Goal: Task Accomplishment & Management: Use online tool/utility

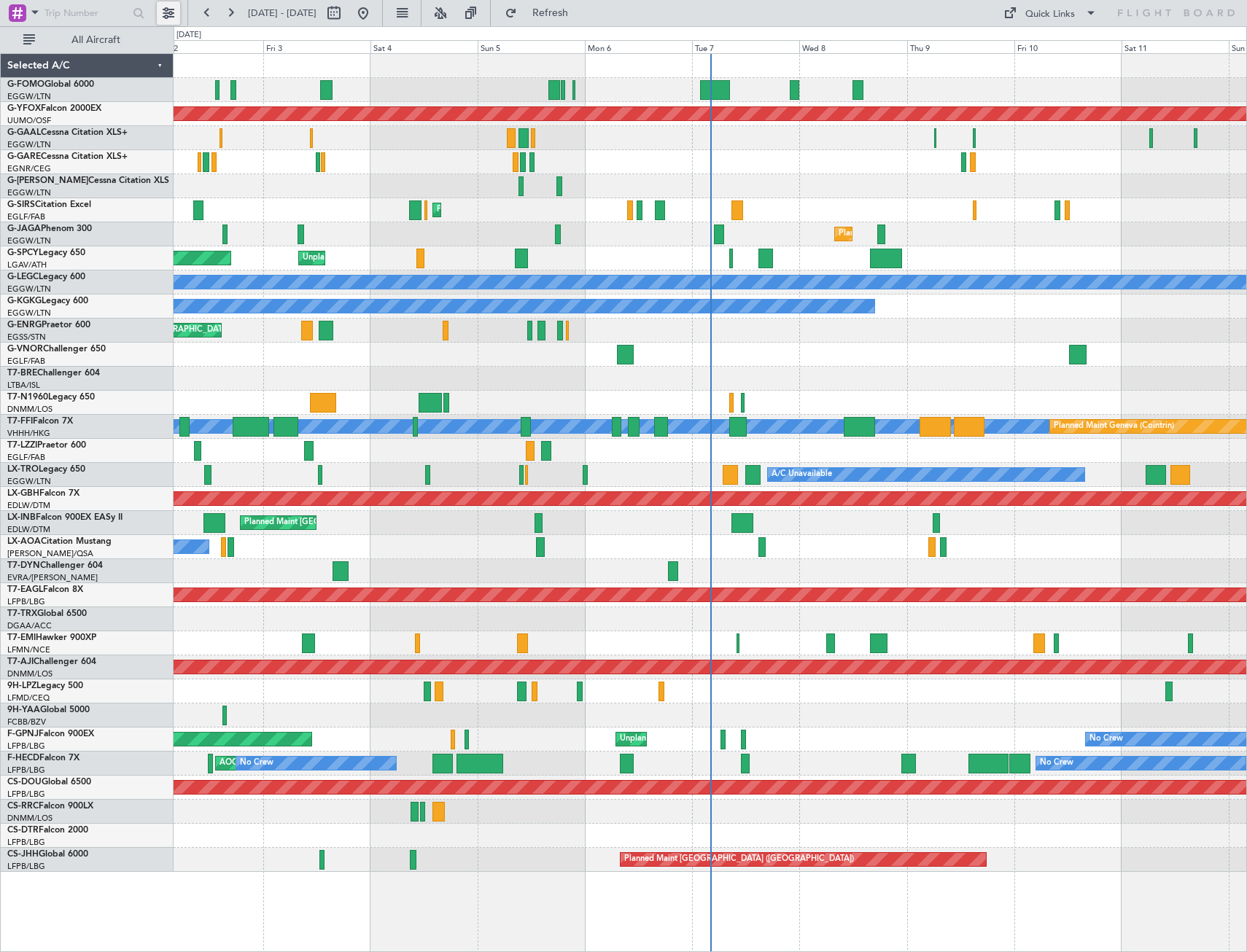
click at [166, 16] on button at bounding box center [168, 13] width 23 height 23
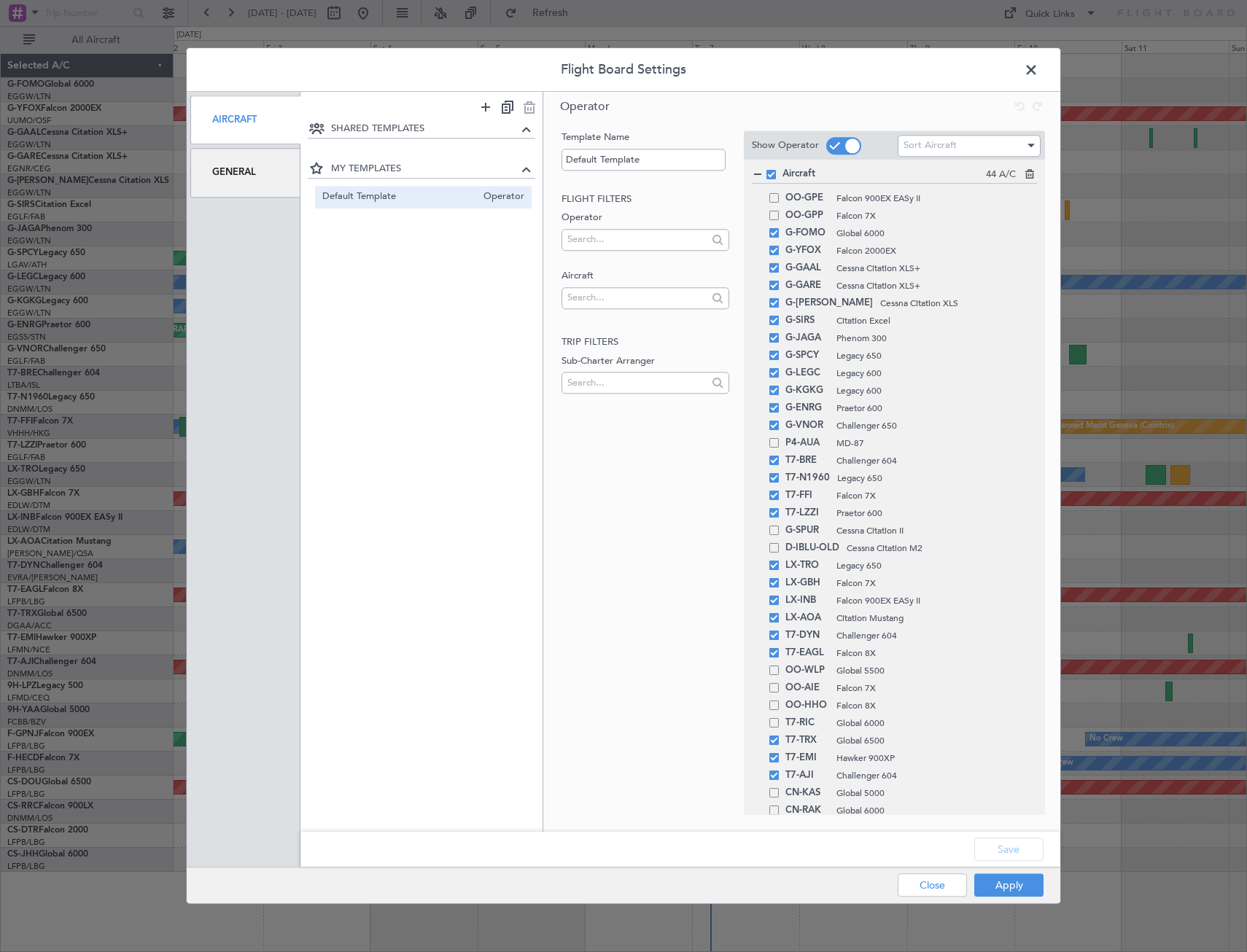
click at [236, 173] on div "General" at bounding box center [245, 173] width 111 height 49
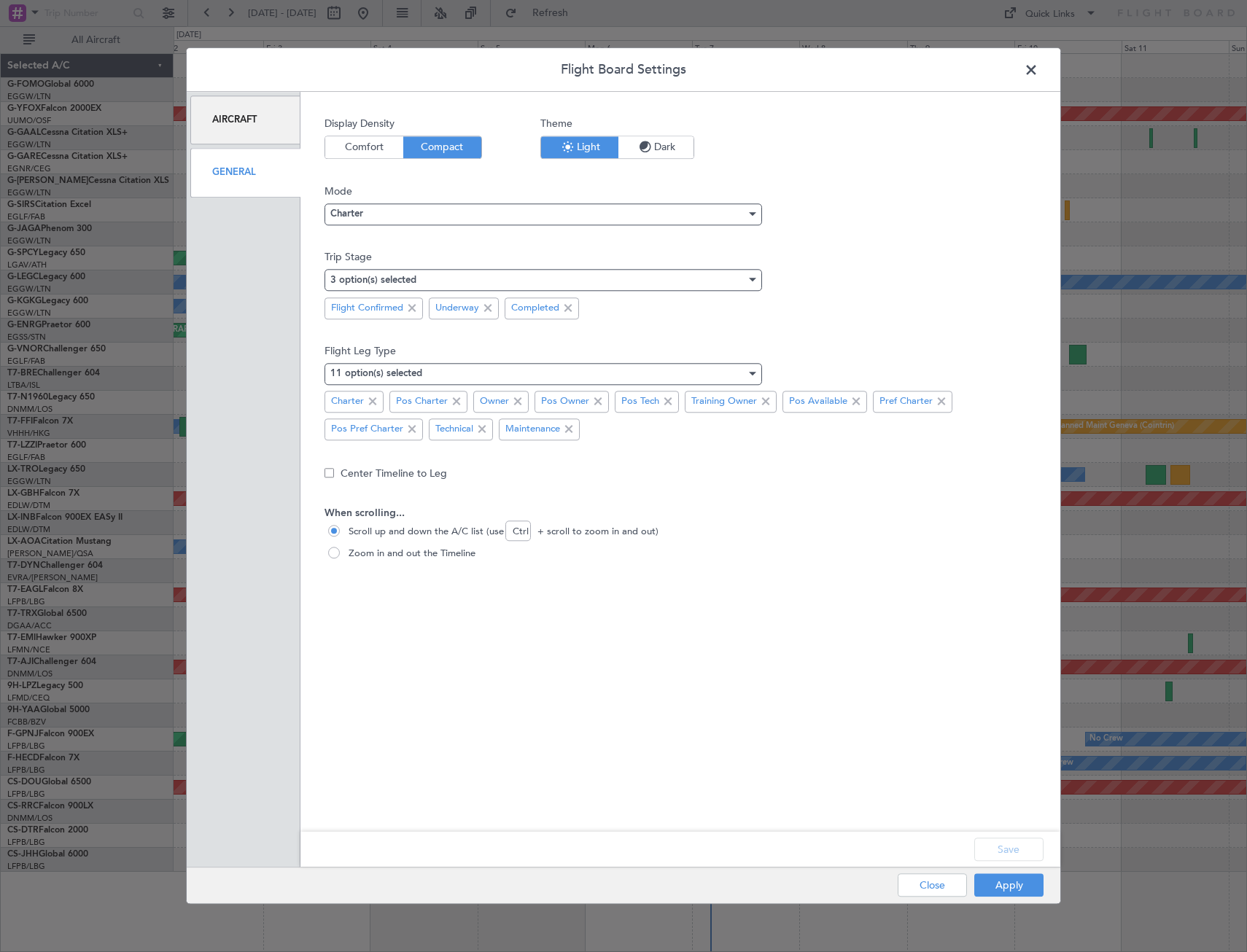
click at [634, 156] on span "Dark" at bounding box center [656, 147] width 75 height 22
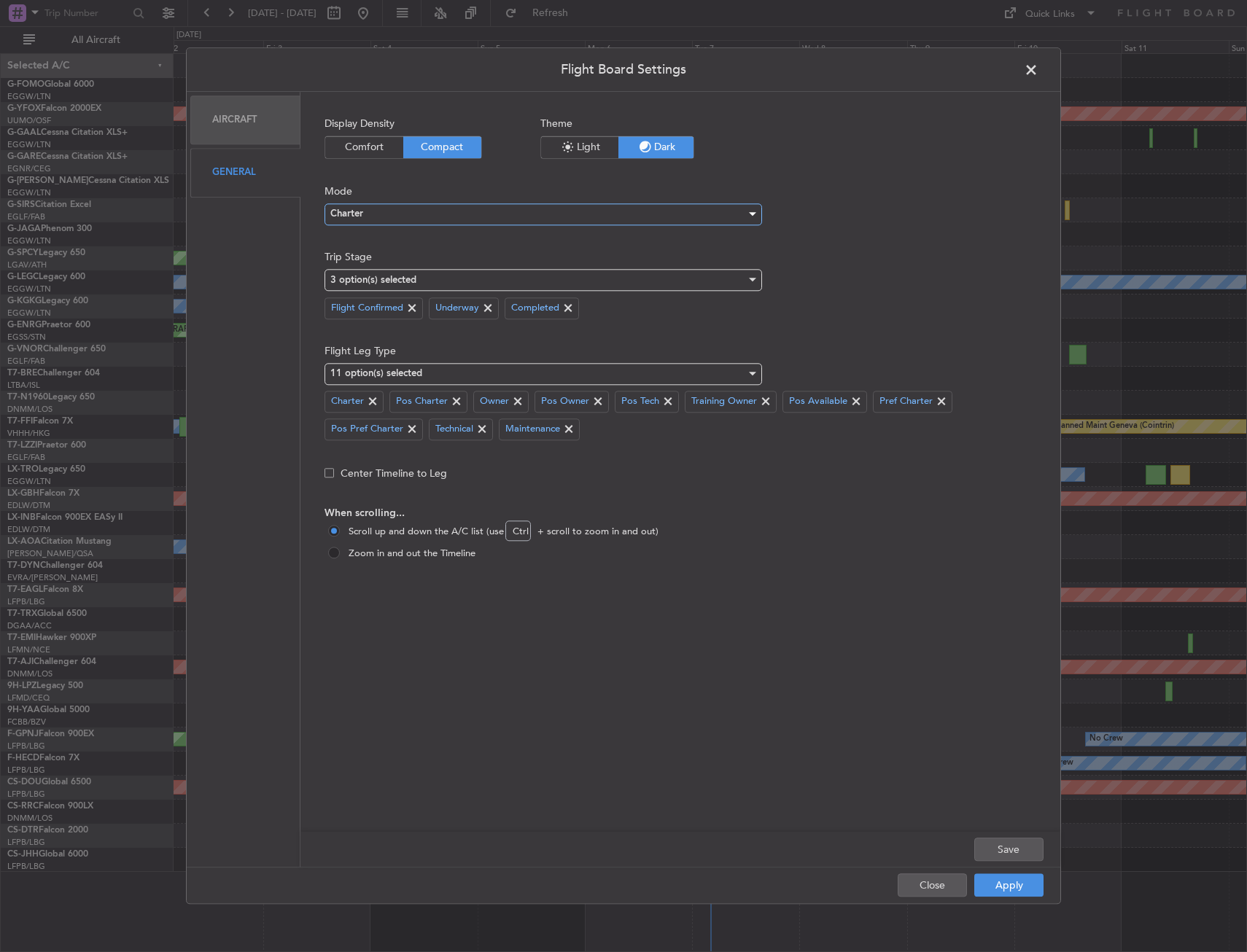
click at [379, 219] on div "Charter" at bounding box center [539, 214] width 416 height 22
click at [358, 269] on span "Ops" at bounding box center [543, 265] width 425 height 22
click at [748, 426] on button "Apply" at bounding box center [1009, 886] width 70 height 23
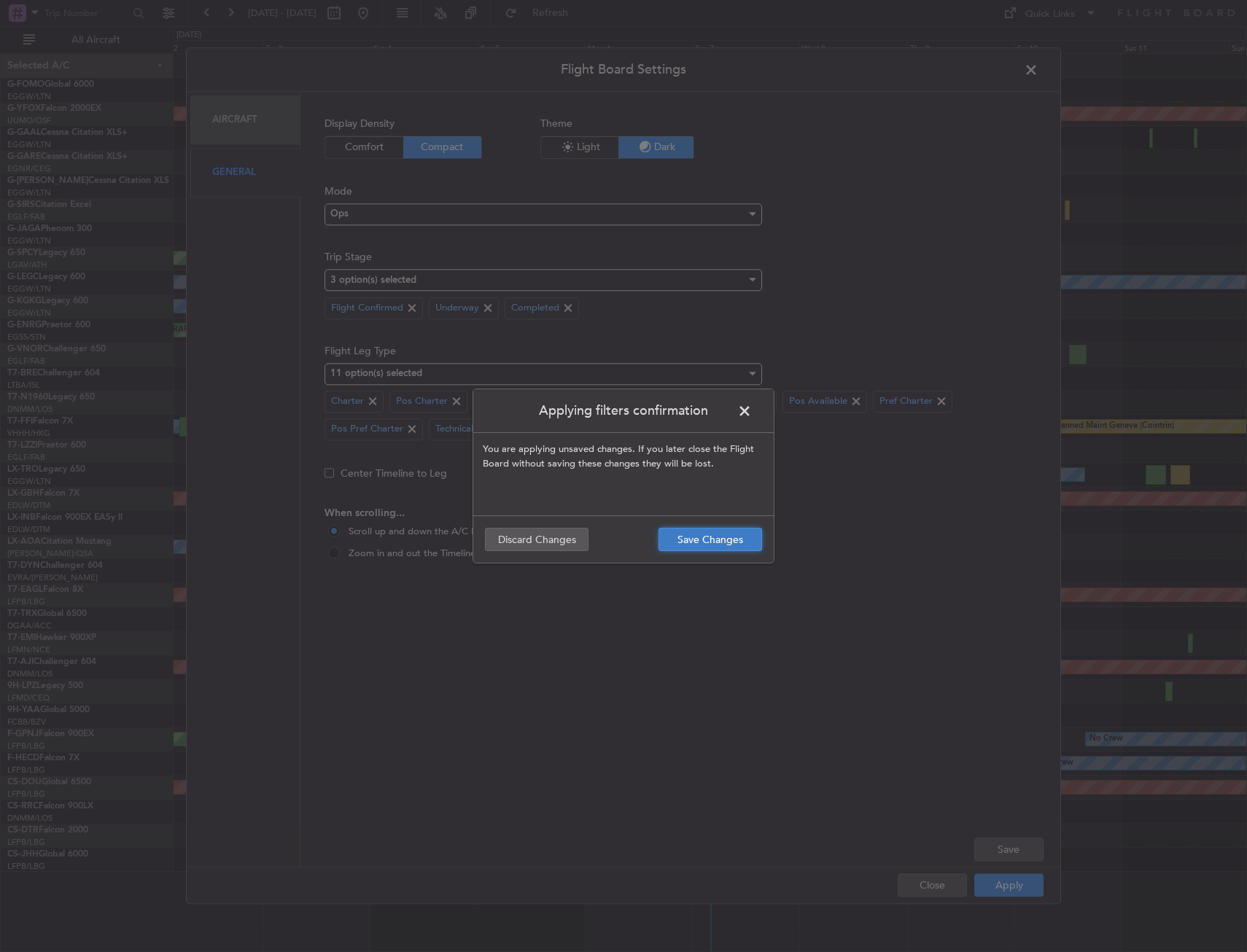
click at [688, 426] on button "Save Changes" at bounding box center [710, 540] width 104 height 23
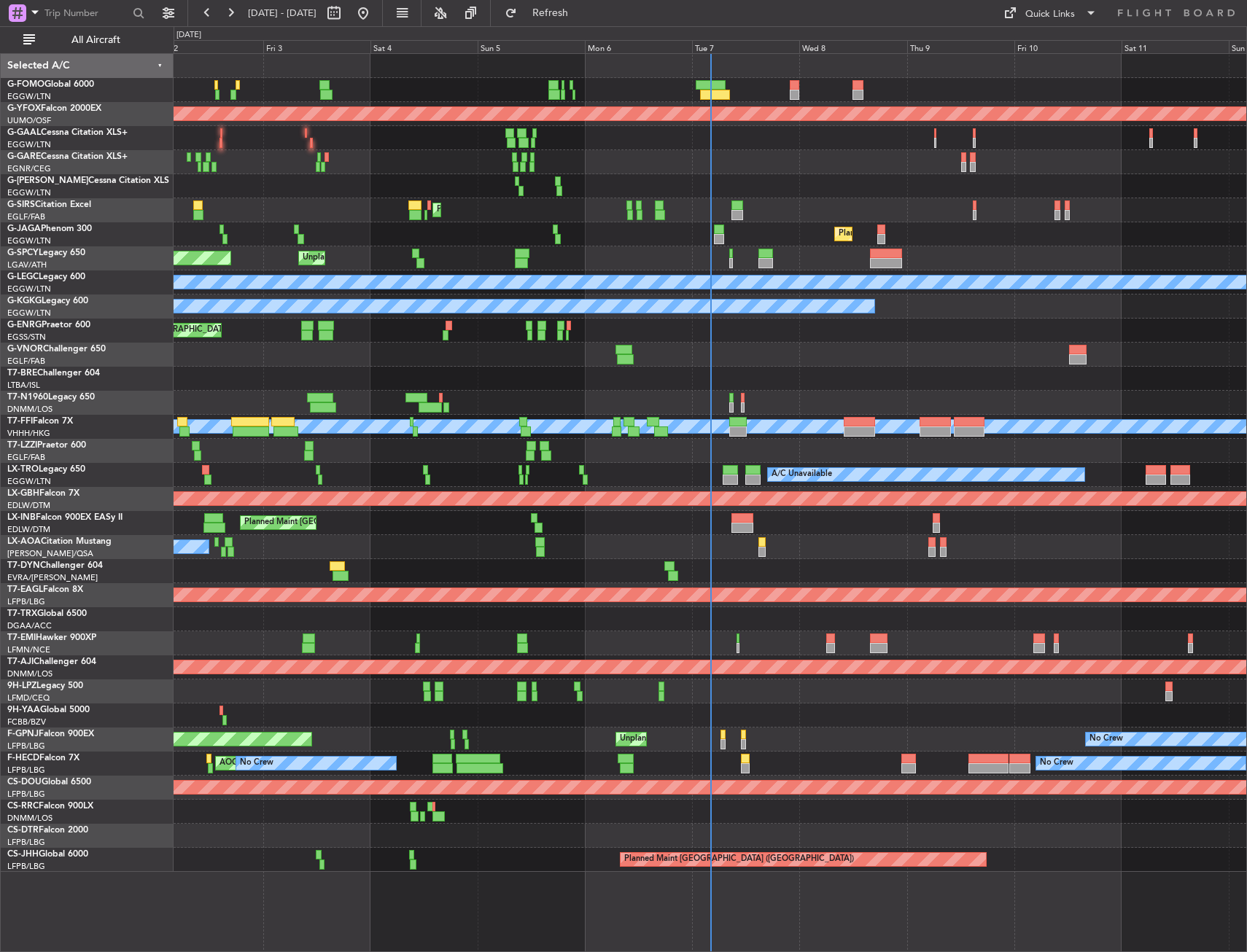
drag, startPoint x: 117, startPoint y: 45, endPoint x: 134, endPoint y: 85, distance: 43.5
click at [117, 44] on span "All Aircraft" at bounding box center [96, 40] width 116 height 10
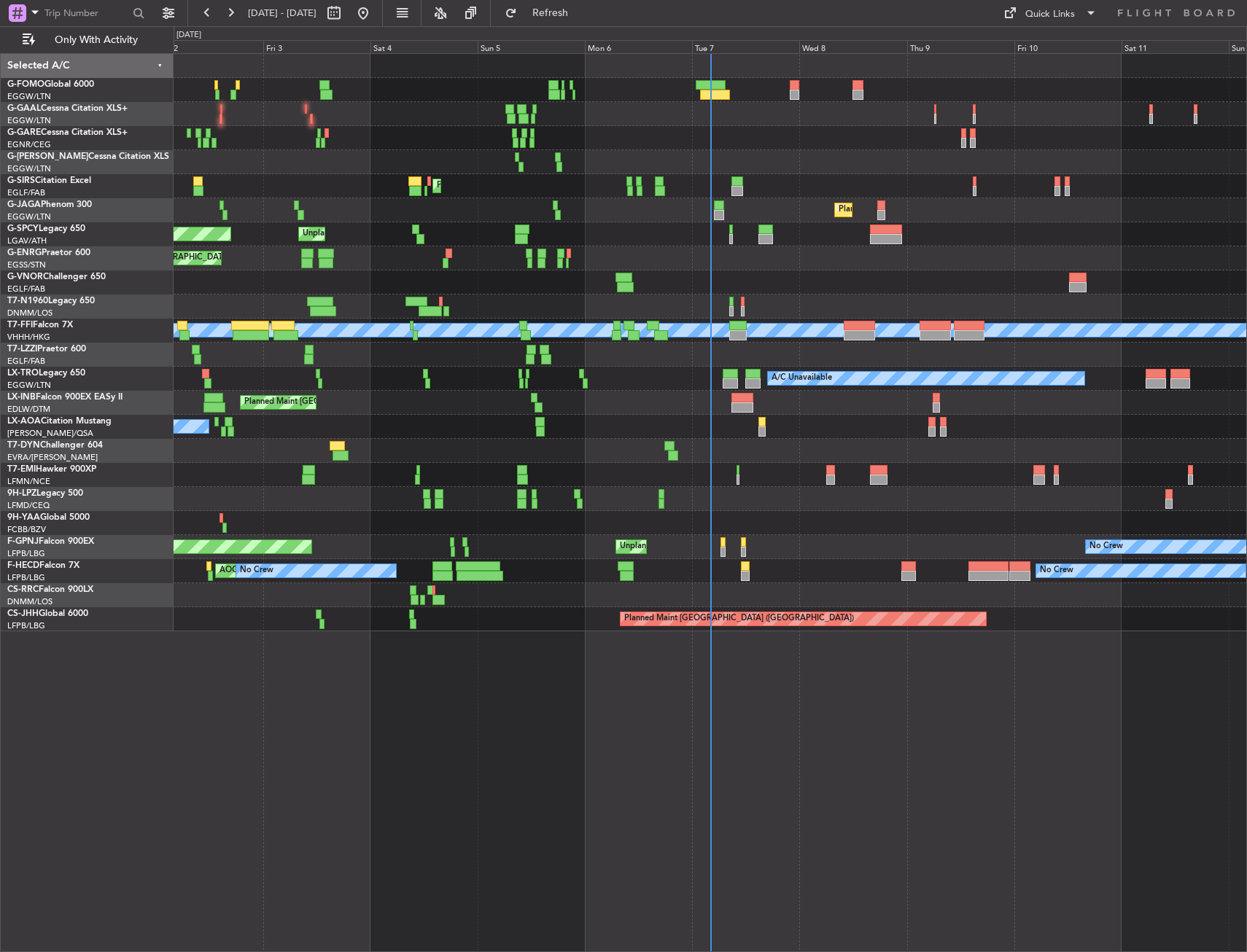
click at [567, 426] on div "AOG Maint Dusseldorf A/C Unavailable Owner Planned [GEOGRAPHIC_DATA] Planned Ma…" at bounding box center [709, 502] width 1073 height 899
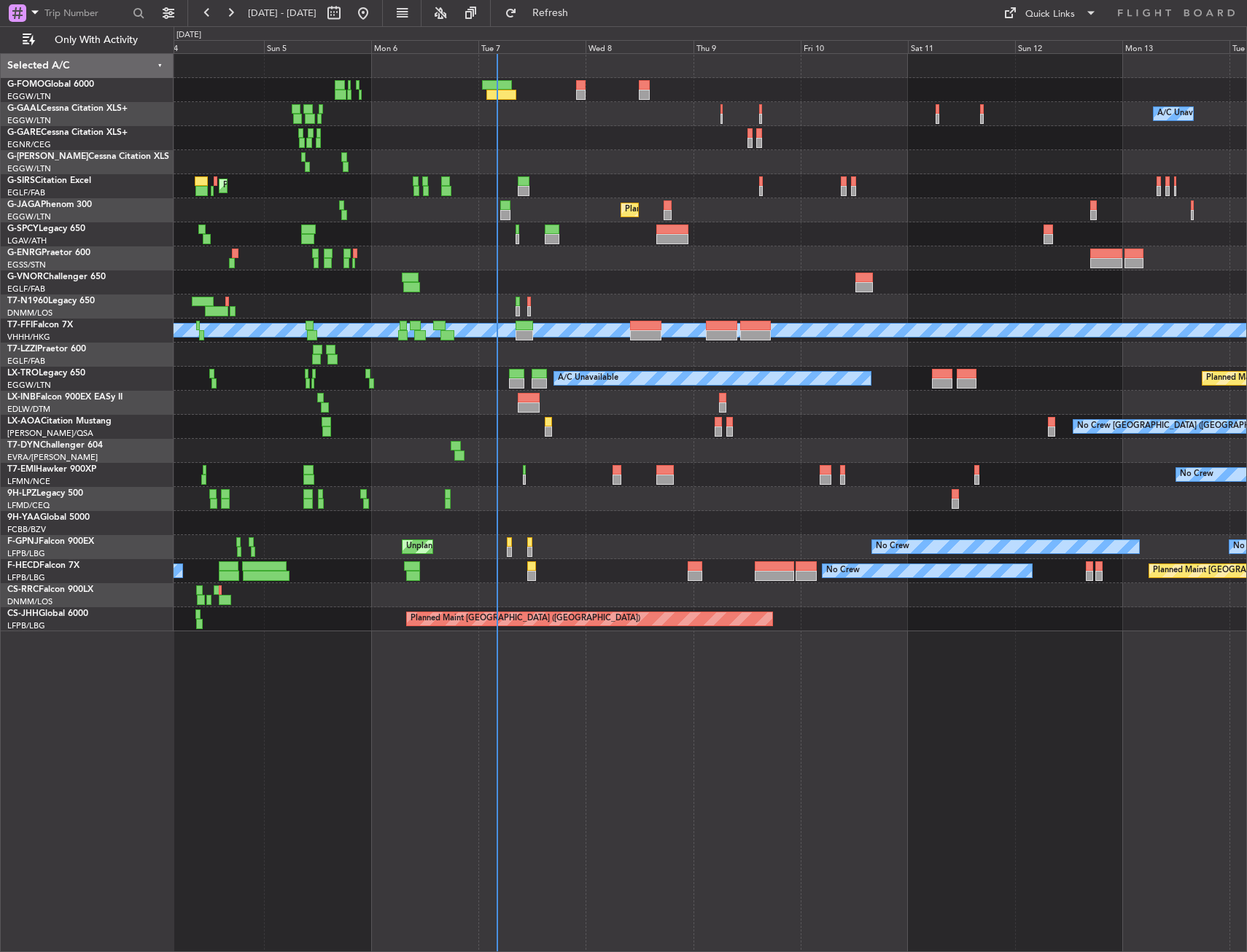
click at [516, 426] on div "A/C Unavailable Owner Owner A/C Unavailable AOG Maint [GEOGRAPHIC_DATA] Planned…" at bounding box center [709, 502] width 1073 height 899
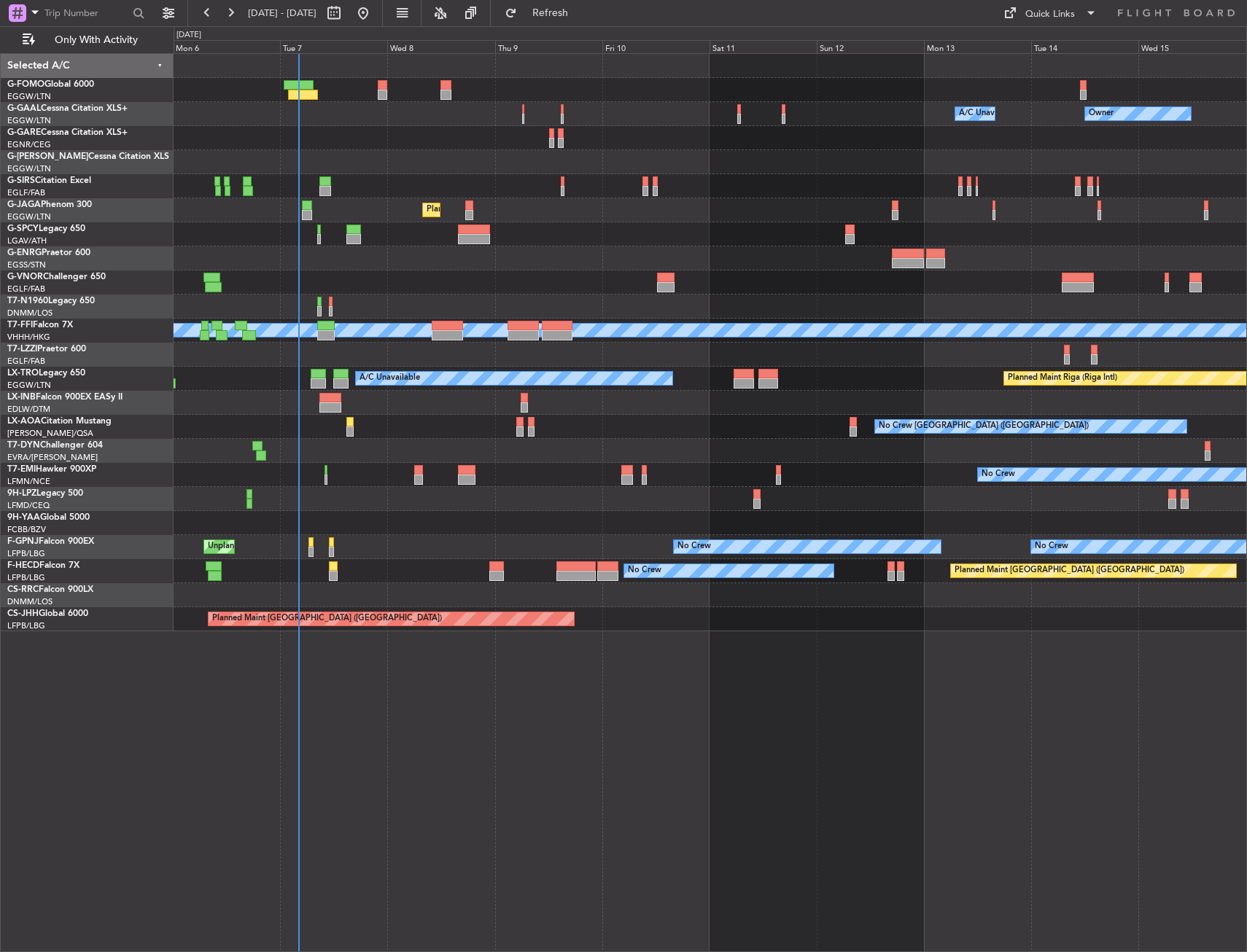
click at [491, 426] on div "A/C Unavailable Owner Owner A/C Unavailable Owner Planned Maint [GEOGRAPHIC_DAT…" at bounding box center [709, 502] width 1073 height 899
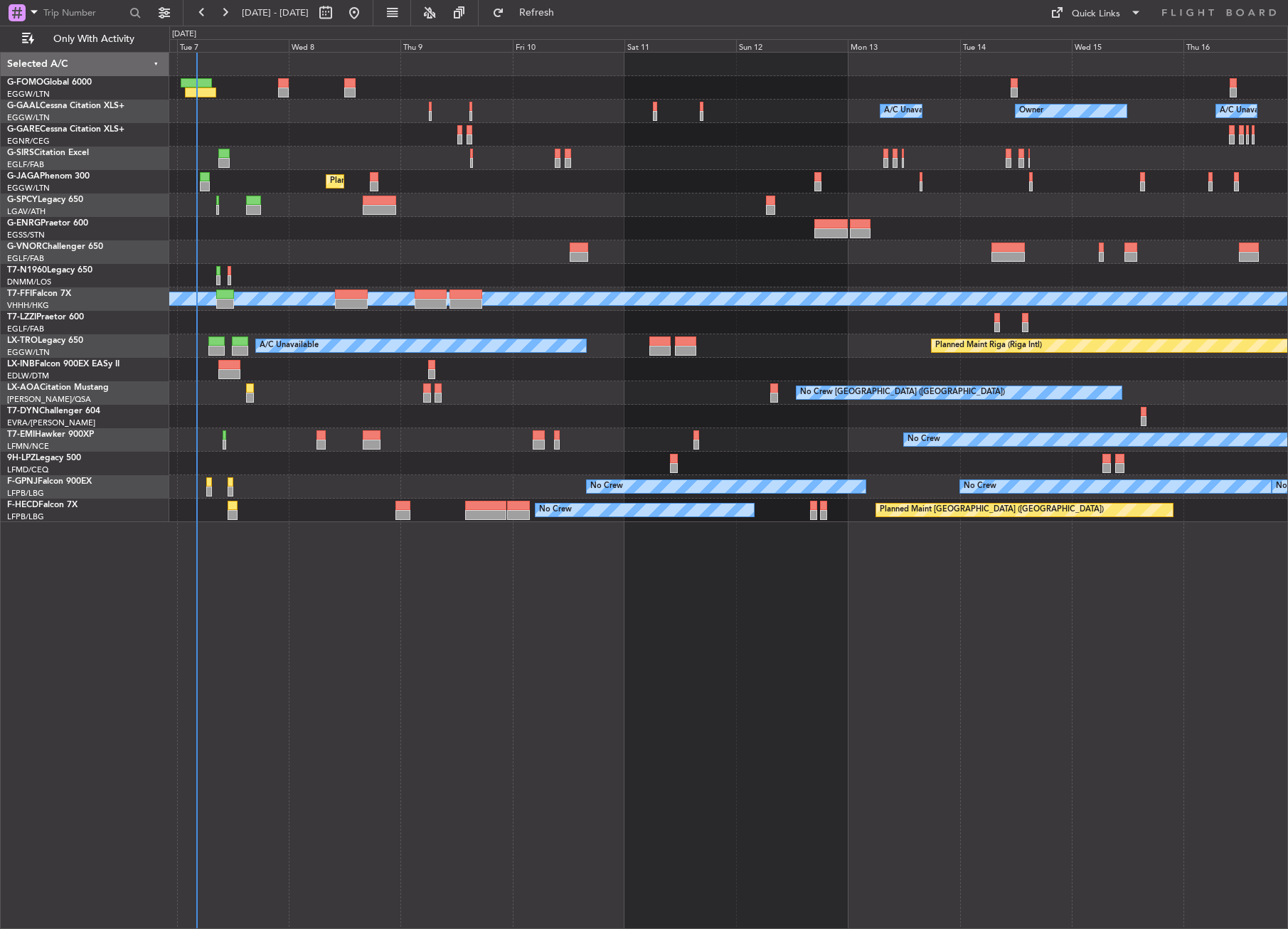
click at [283, 415] on div "Owner A/C Unavailable Owner A/C Unavailable Owner Planned Maint [GEOGRAPHIC_DAT…" at bounding box center [728, 490] width 1119 height 877
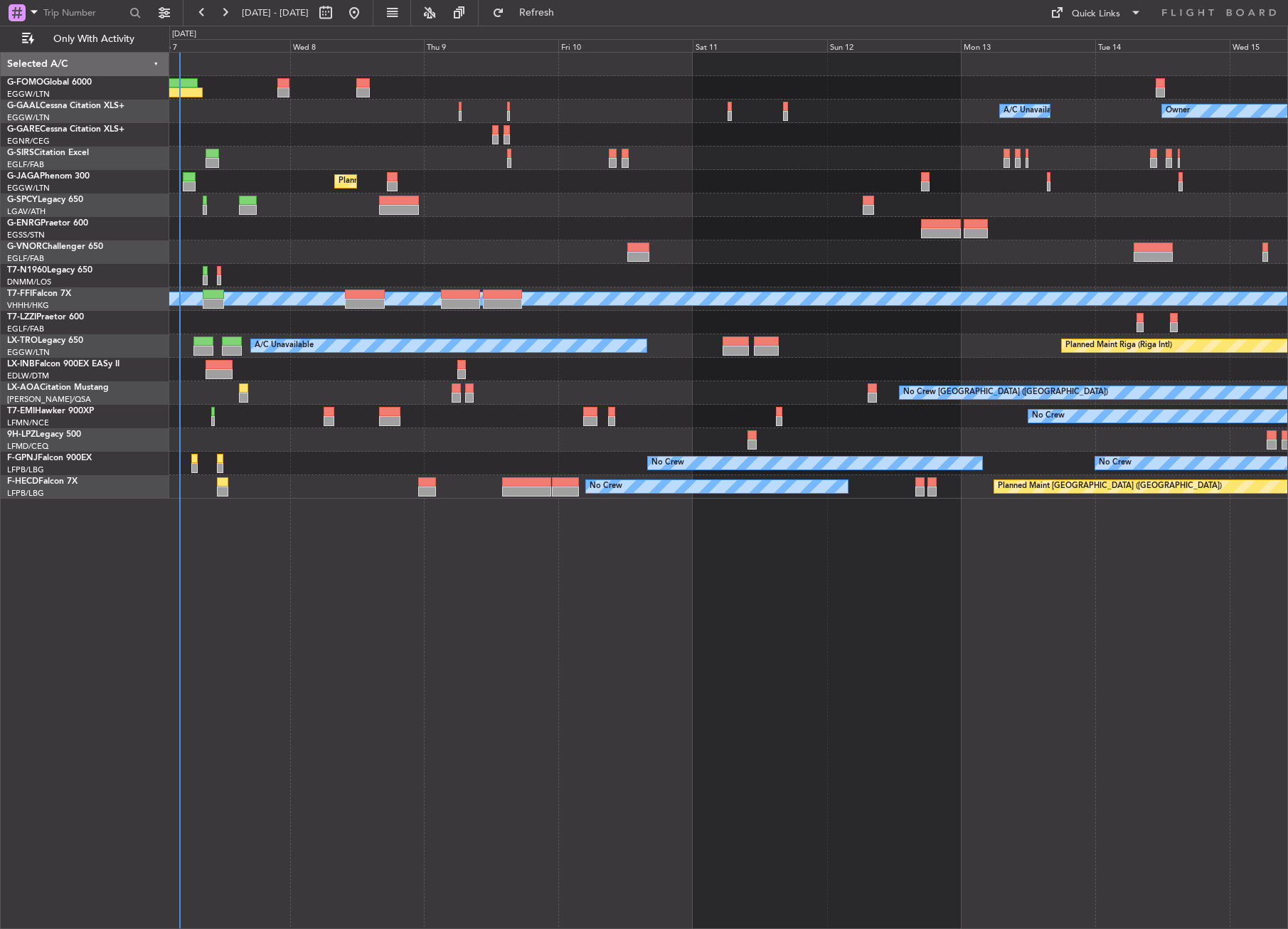
click at [729, 193] on div "Planned Maint [GEOGRAPHIC_DATA] ([GEOGRAPHIC_DATA])" at bounding box center [728, 182] width 1118 height 24
click at [729, 17] on div "[DATE] - [DATE] Refresh Quick Links Only With Activity" at bounding box center [644, 13] width 1288 height 25
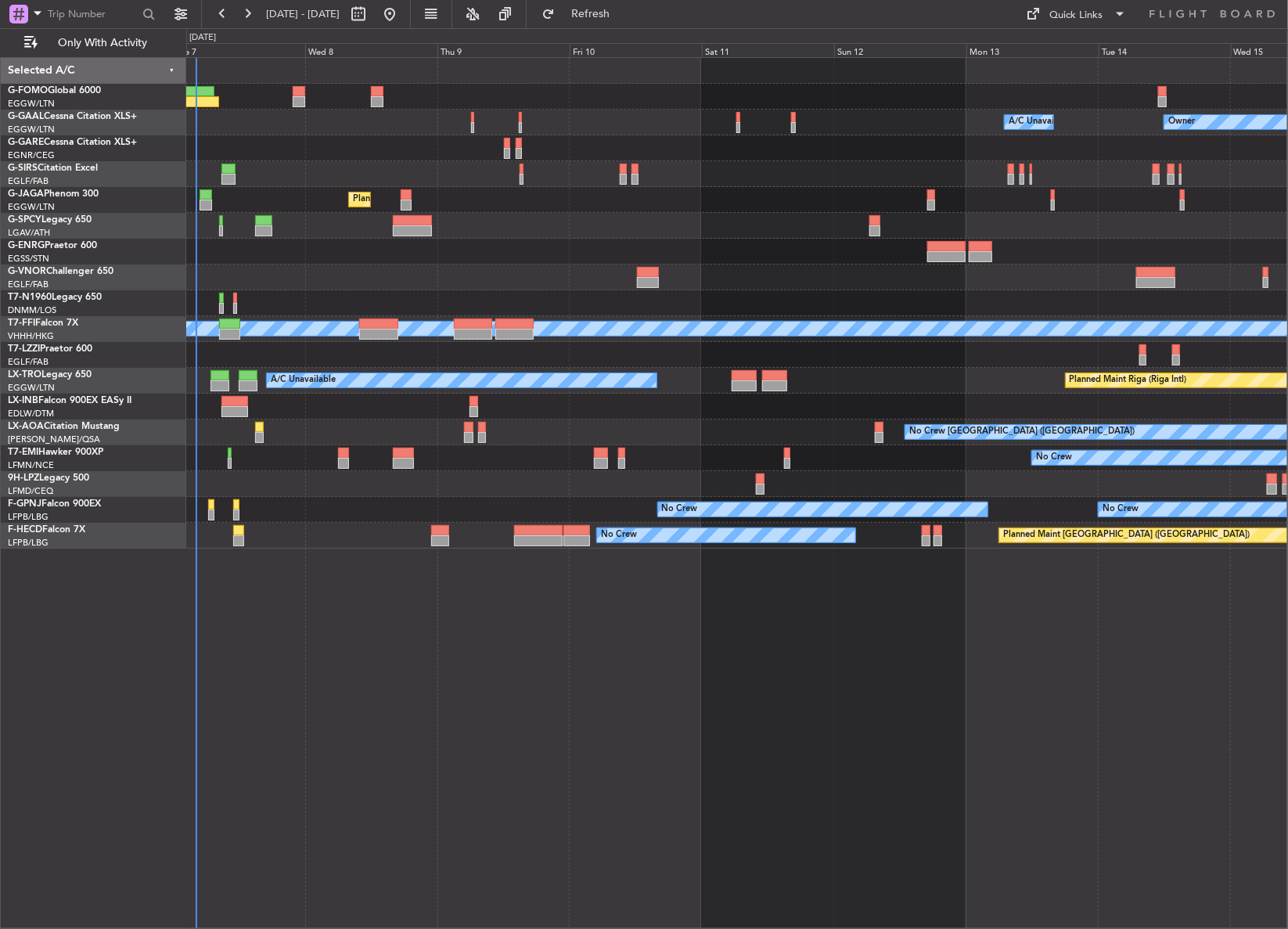
click at [682, 457] on div "Owner A/C Unavailable Owner A/C Unavailable Planned Maint [GEOGRAPHIC_DATA] ([G…" at bounding box center [737, 492] width 1102 height 871
click at [307, 351] on div at bounding box center [736, 355] width 1101 height 26
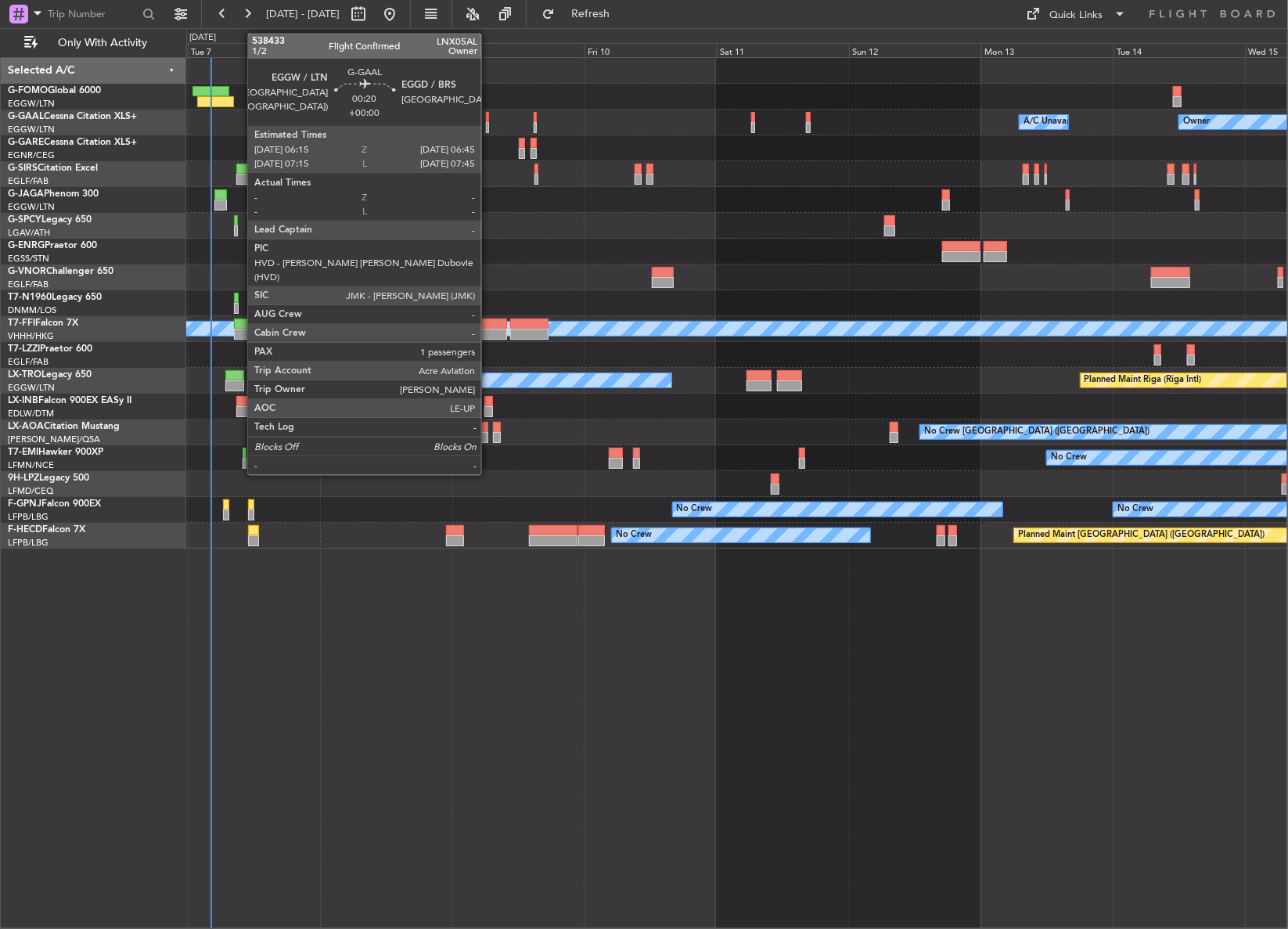
click at [488, 122] on div at bounding box center [487, 128] width 3 height 11
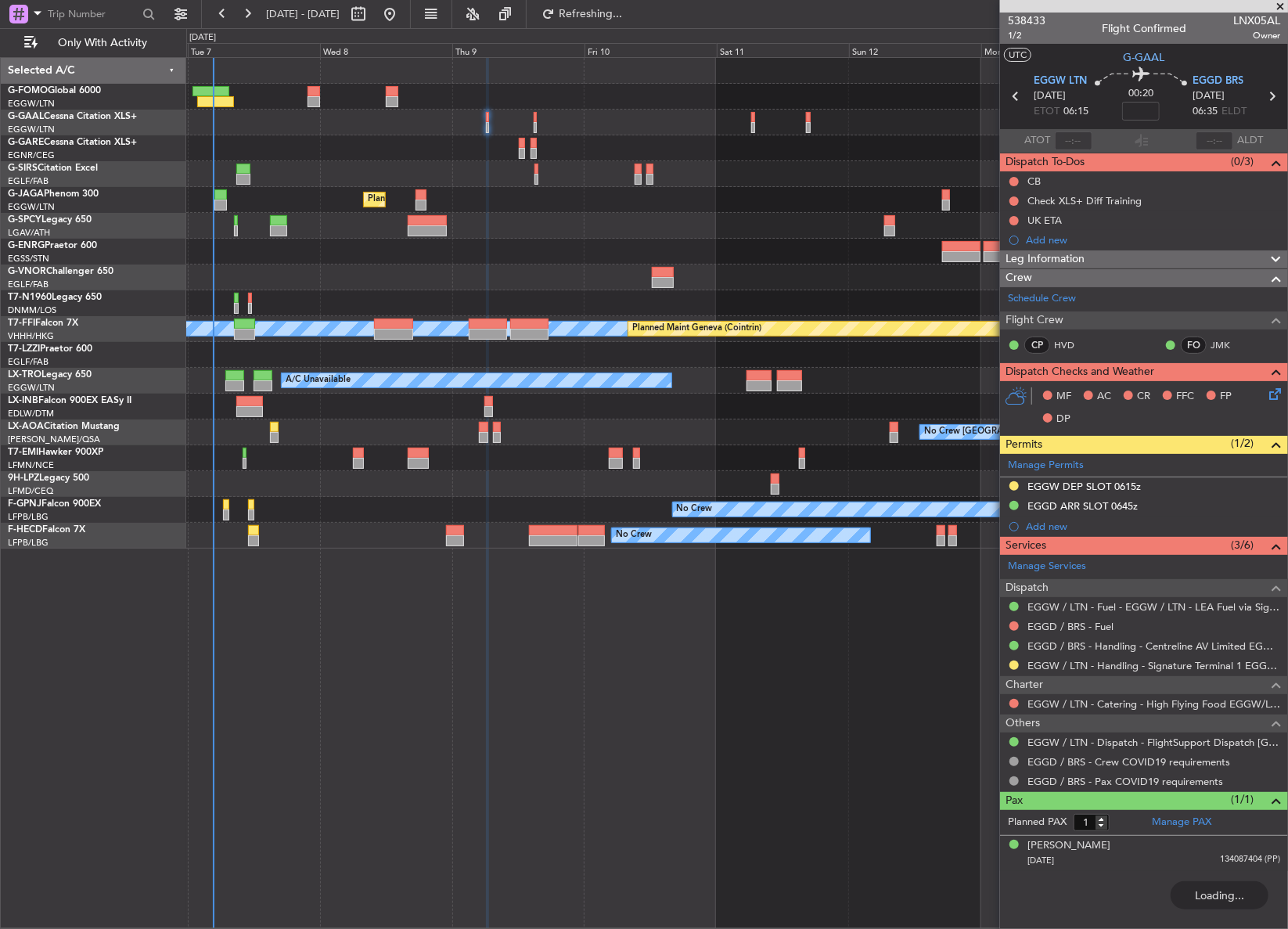
type input "+00:05"
